Goal: Find specific page/section

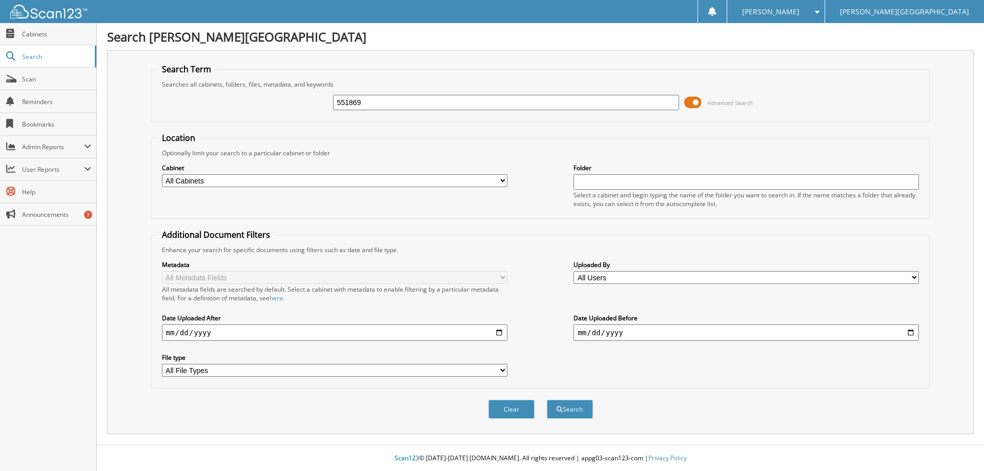
type input "551869"
click at [547, 400] on button "Search" at bounding box center [570, 409] width 46 height 19
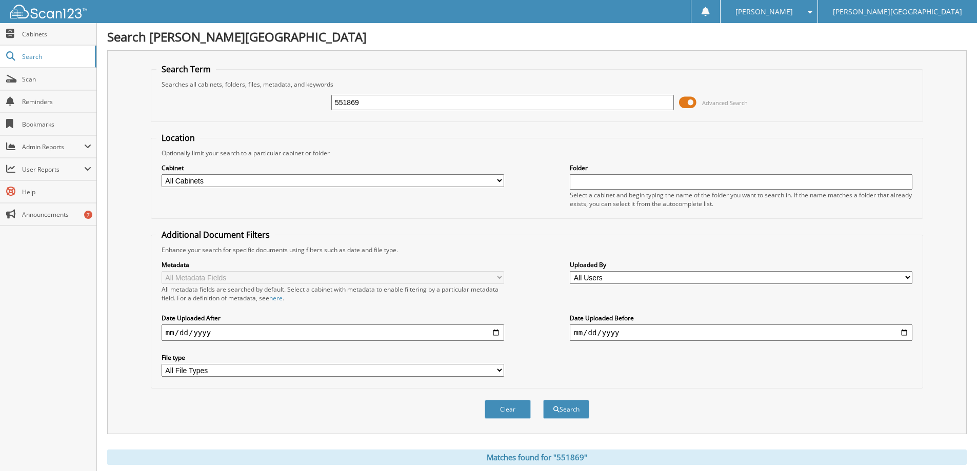
click at [497, 180] on select "All Cabinets ACCOUNTS RECEIVABLE BODY SHOP RO CAR DEALS CASHIER REPORTS CONTRAC…" at bounding box center [332, 180] width 342 height 13
select select "277"
click at [161, 174] on select "All Cabinets ACCOUNTS RECEIVABLE BODY SHOP RO CAR DEALS CASHIER REPORTS CONTRAC…" at bounding box center [332, 180] width 342 height 13
click at [567, 410] on button "Search" at bounding box center [566, 409] width 46 height 19
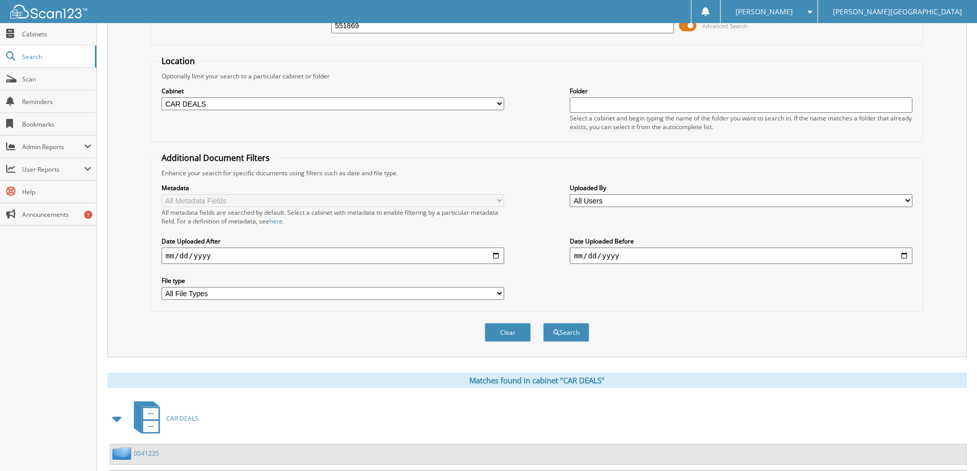
scroll to position [169, 0]
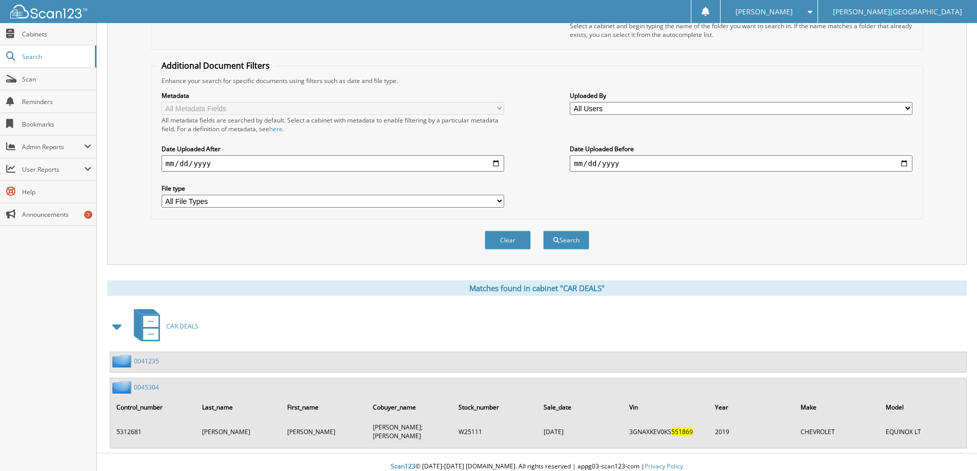
click at [116, 385] on img at bounding box center [123, 387] width 22 height 13
click at [127, 392] on img at bounding box center [123, 387] width 22 height 13
click at [126, 388] on img at bounding box center [123, 387] width 22 height 13
click at [214, 432] on td "[PERSON_NAME]" at bounding box center [239, 432] width 85 height 26
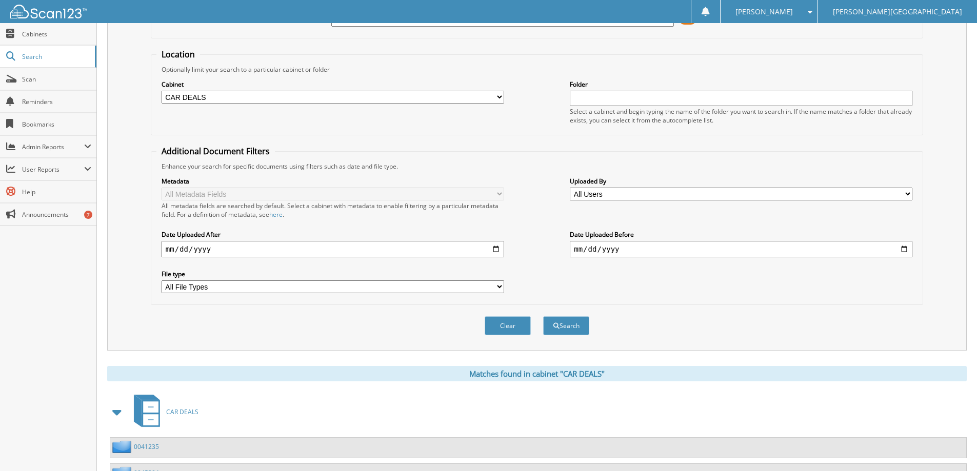
scroll to position [0, 0]
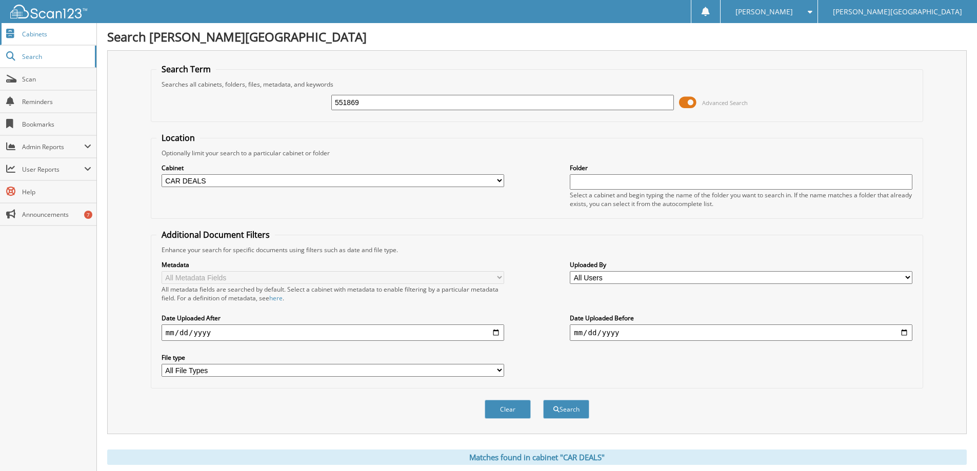
click at [44, 36] on span "Cabinets" at bounding box center [56, 34] width 69 height 9
